Goal: Task Accomplishment & Management: Manage account settings

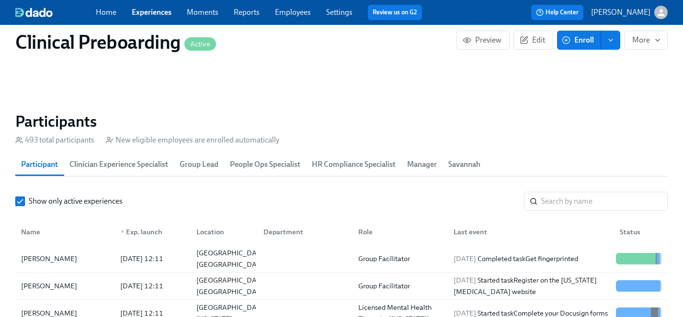
scroll to position [47, 0]
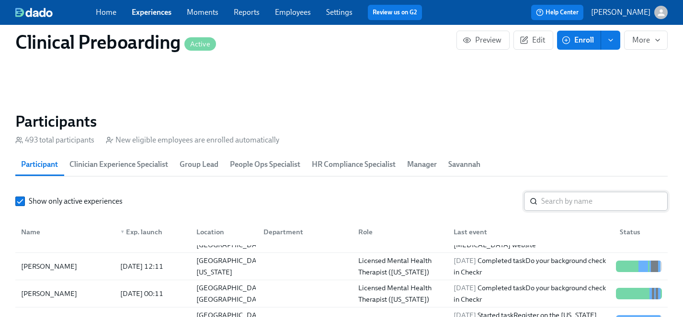
click at [575, 206] on input "search" at bounding box center [604, 201] width 126 height 19
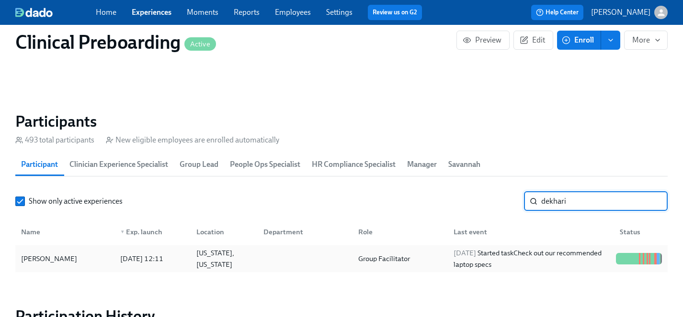
type input "dekhari"
click at [56, 258] on div "[PERSON_NAME]" at bounding box center [49, 258] width 64 height 11
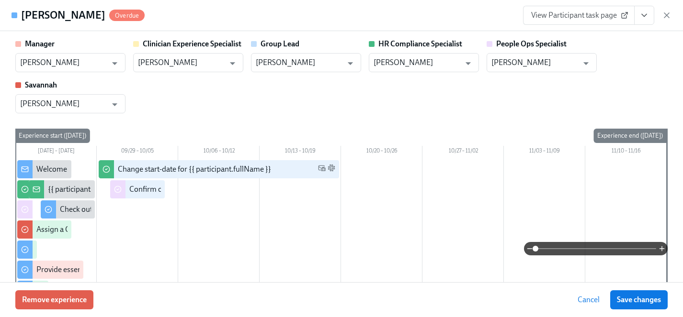
click at [284, 107] on div "Manager [PERSON_NAME] ​ Clinician Experience Specialist [PERSON_NAME] ​ Group L…" at bounding box center [341, 76] width 652 height 75
click at [250, 298] on div "Remove experience Cancel Save changes" at bounding box center [341, 299] width 683 height 35
click at [331, 106] on div "Manager [PERSON_NAME] ​ Clinician Experience Specialist [PERSON_NAME] ​ Group L…" at bounding box center [341, 76] width 652 height 75
click at [316, 108] on div "Manager [PERSON_NAME] ​ Clinician Experience Specialist [PERSON_NAME] ​ Group L…" at bounding box center [341, 76] width 652 height 75
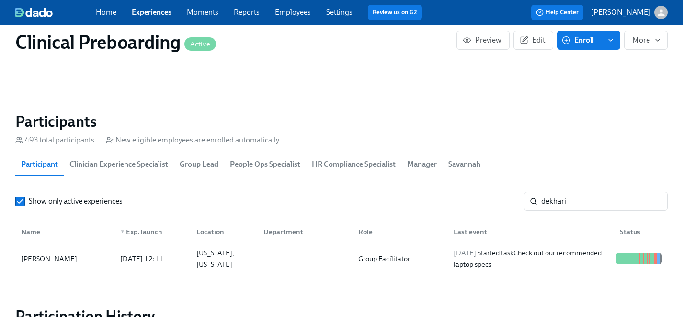
click at [147, 9] on link "Experiences" at bounding box center [152, 12] width 40 height 9
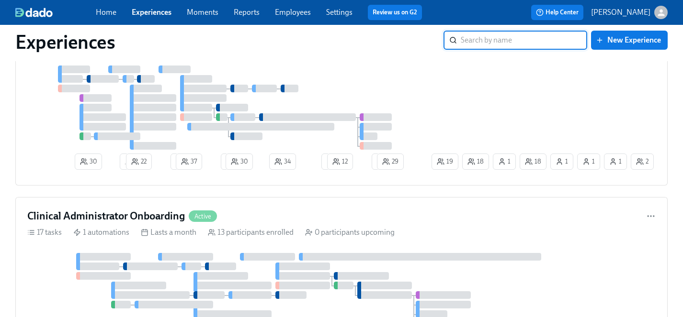
scroll to position [1214, 0]
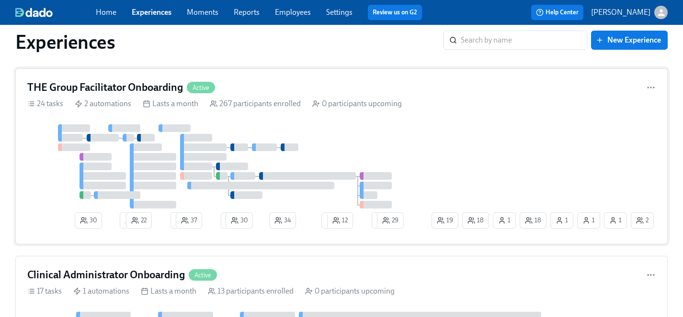
click at [335, 157] on div at bounding box center [228, 166] width 402 height 84
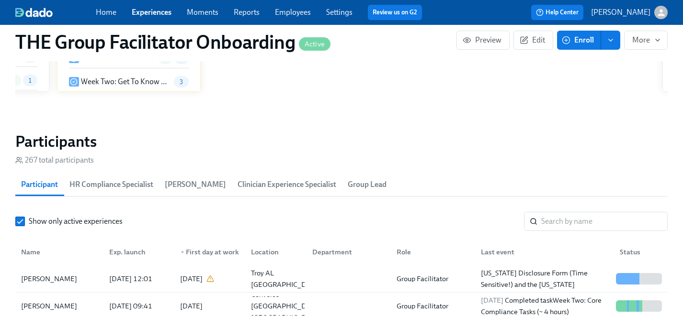
scroll to position [0, 12247]
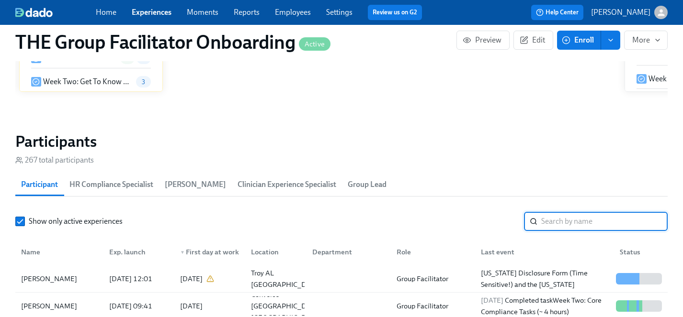
click at [566, 218] on input "search" at bounding box center [604, 221] width 126 height 19
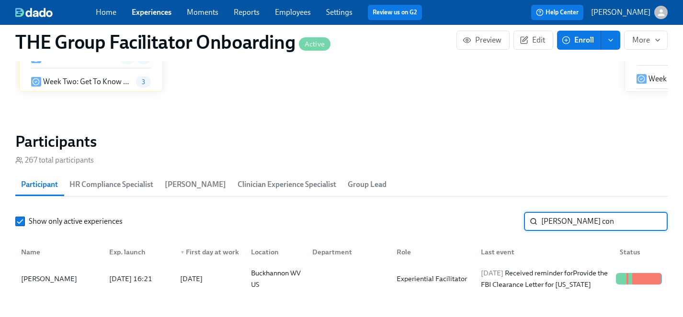
type input "[PERSON_NAME] con"
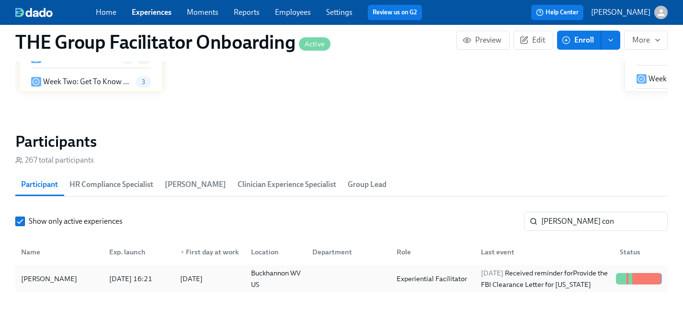
click at [39, 281] on div "[PERSON_NAME]" at bounding box center [49, 278] width 64 height 11
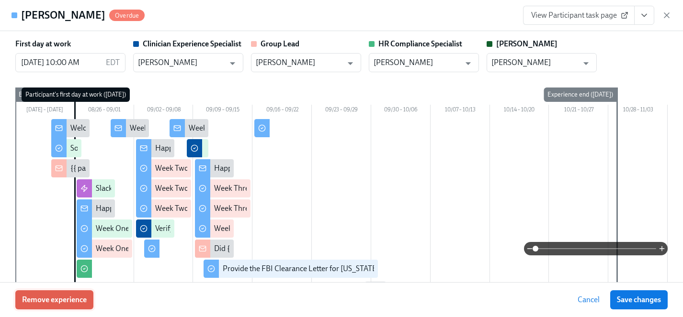
click at [58, 300] on span "Remove experience" at bounding box center [54, 300] width 65 height 10
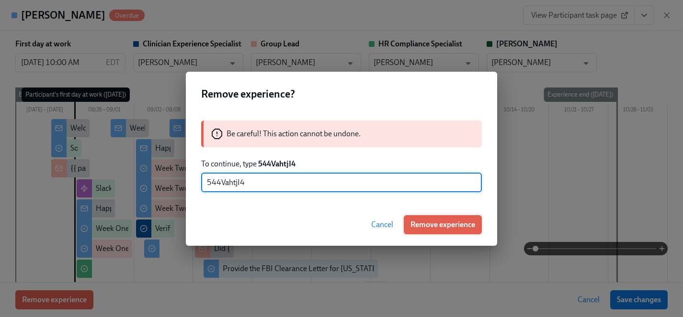
type input "544VahtjI4"
click at [440, 224] on span "Remove experience" at bounding box center [442, 225] width 65 height 10
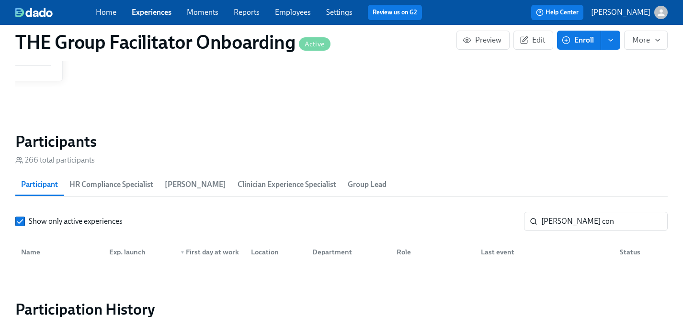
scroll to position [0, 13104]
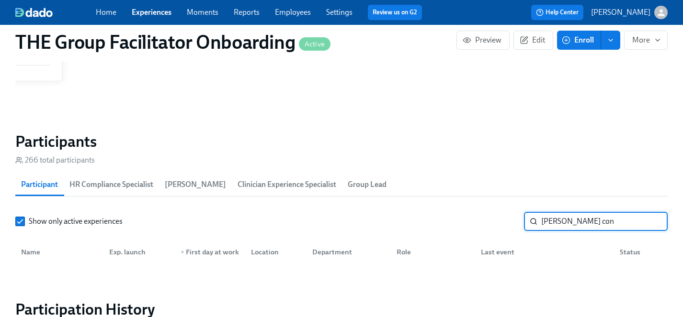
click at [591, 217] on input "[PERSON_NAME] con" at bounding box center [604, 221] width 126 height 19
drag, startPoint x: 591, startPoint y: 219, endPoint x: 433, endPoint y: 213, distance: 158.1
click at [433, 213] on div "Show only active experiences [PERSON_NAME] con ​" at bounding box center [341, 221] width 652 height 19
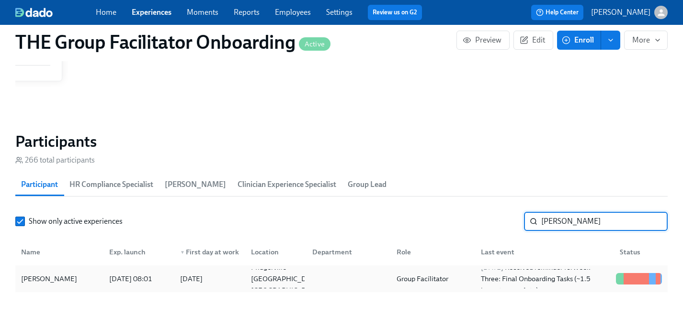
type input "[PERSON_NAME]"
click at [34, 279] on div "[PERSON_NAME]" at bounding box center [49, 278] width 64 height 11
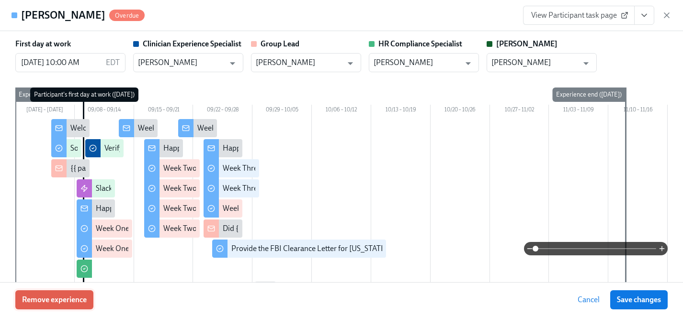
click at [65, 298] on span "Remove experience" at bounding box center [54, 300] width 65 height 10
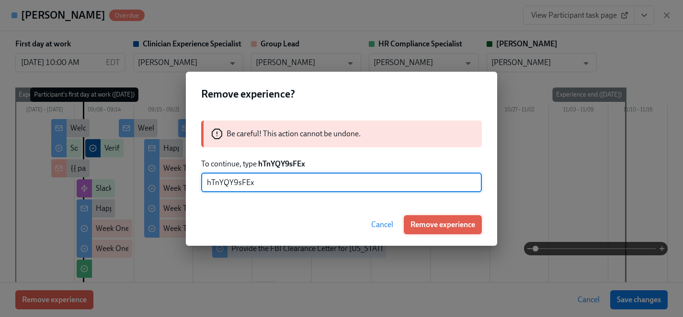
type input "hTnYQY9sFEx"
click at [442, 225] on span "Remove experience" at bounding box center [442, 225] width 65 height 10
